Goal: Task Accomplishment & Management: Manage account settings

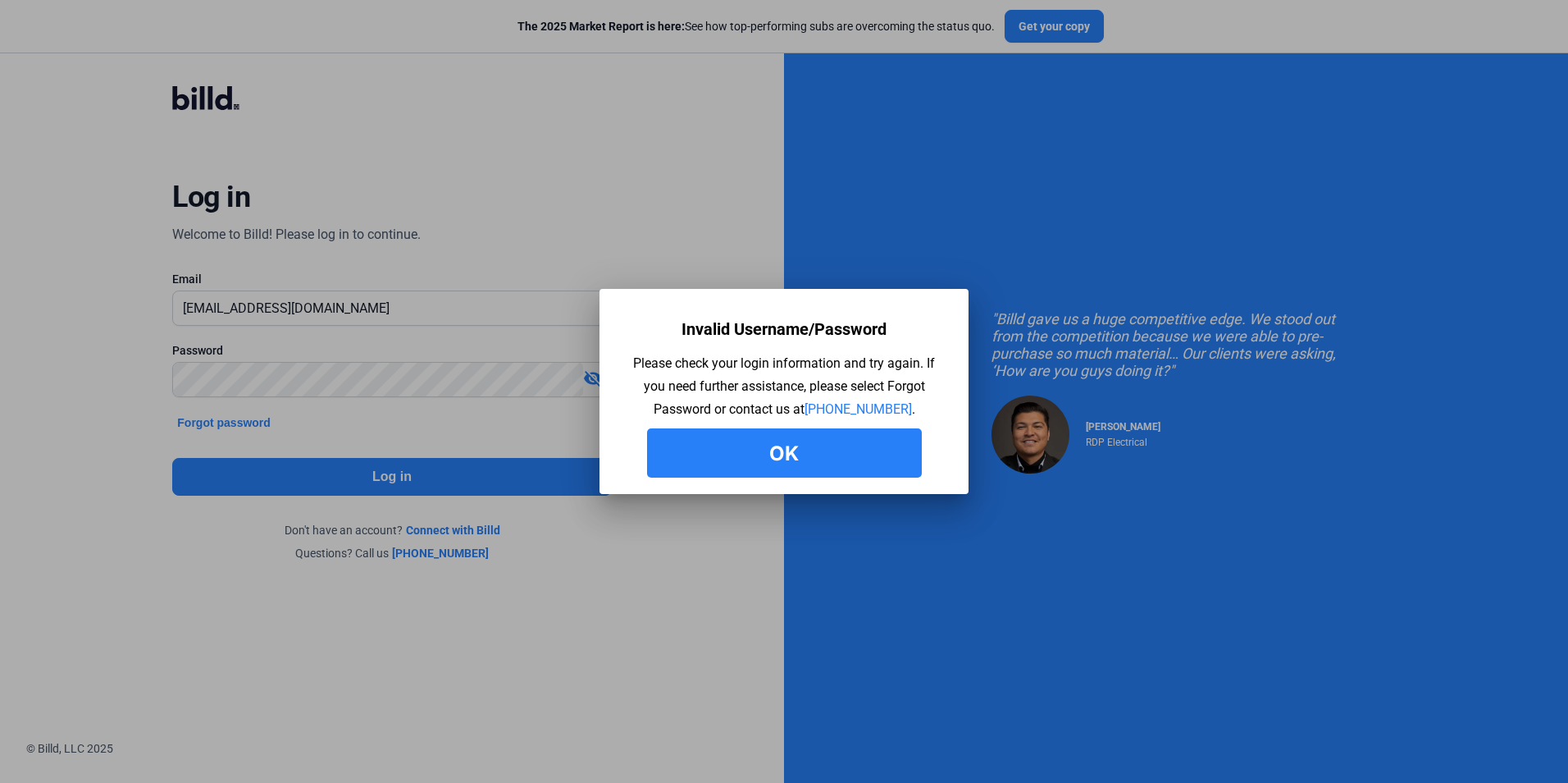
click at [807, 457] on button "Ok" at bounding box center [784, 453] width 275 height 49
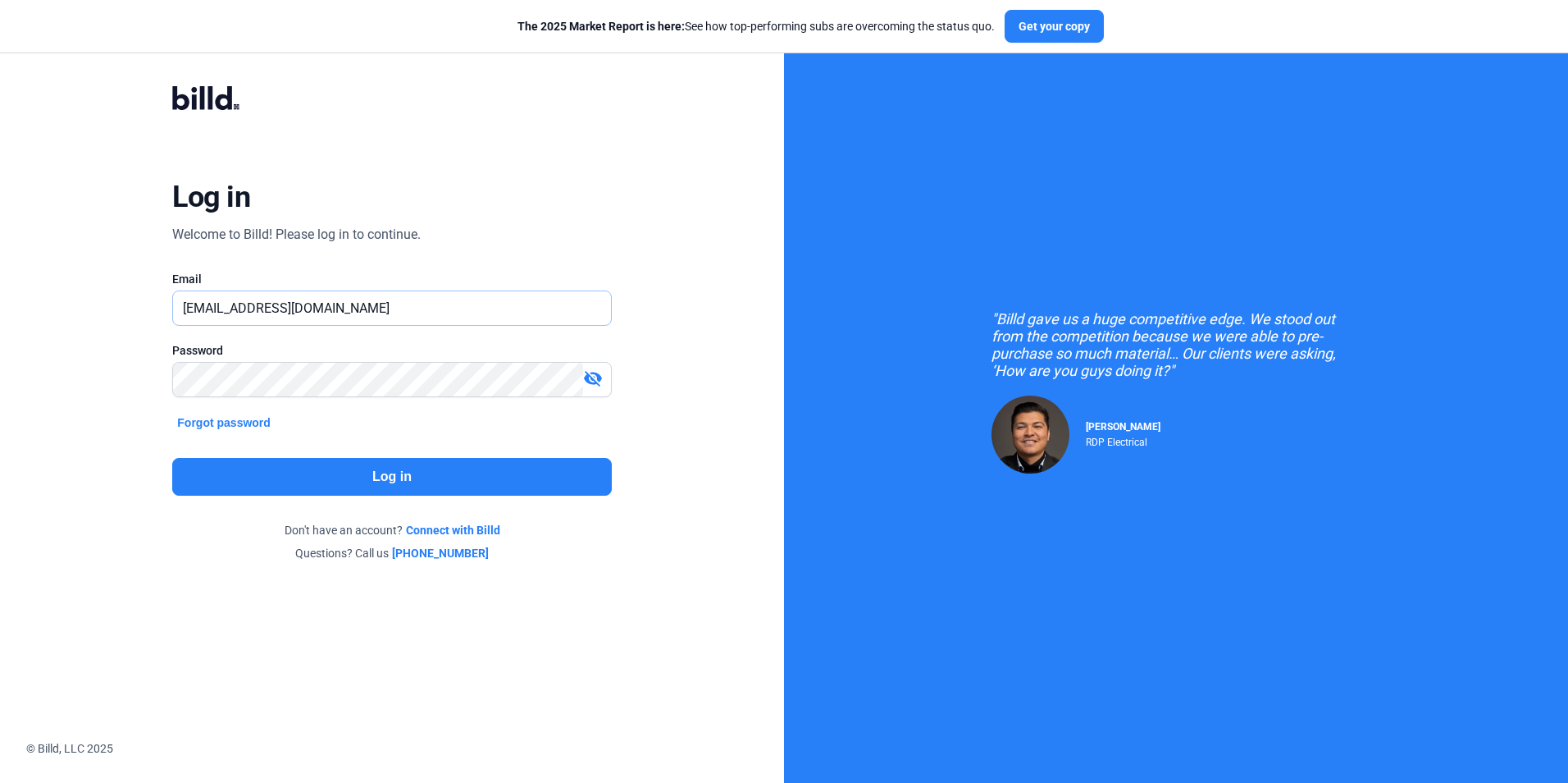
drag, startPoint x: 460, startPoint y: 312, endPoint x: 405, endPoint y: 317, distance: 55.2
click at [458, 313] on input "[EMAIL_ADDRESS][DOMAIN_NAME]" at bounding box center [382, 308] width 419 height 34
click at [426, 312] on input "[EMAIL_ADDRESS][DOMAIN_NAME]" at bounding box center [391, 308] width 437 height 34
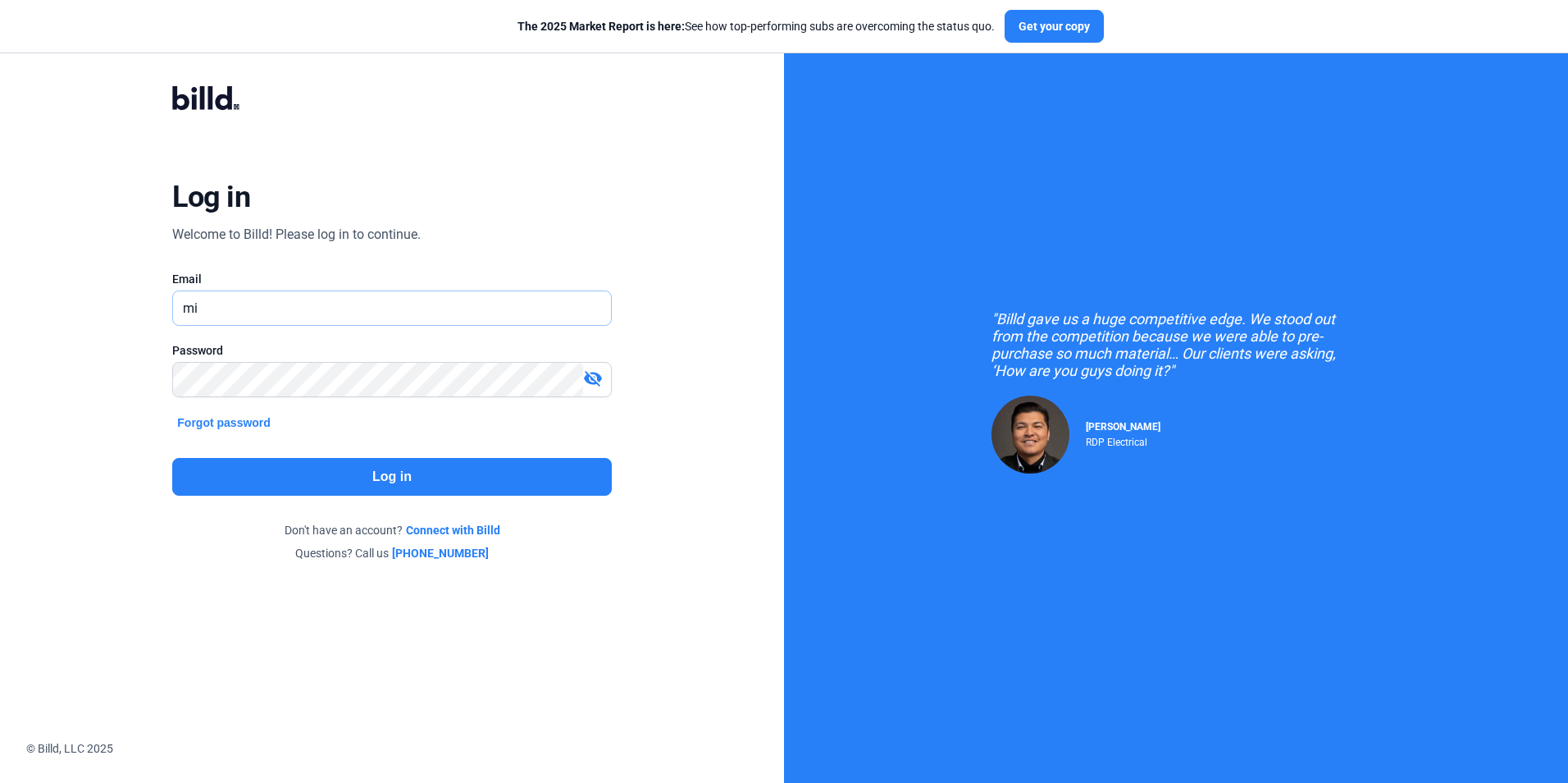
type input "[PERSON_NAME][EMAIL_ADDRESS][DOMAIN_NAME]"
click at [548, 482] on button "Log in" at bounding box center [391, 477] width 439 height 38
